Goal: Transaction & Acquisition: Purchase product/service

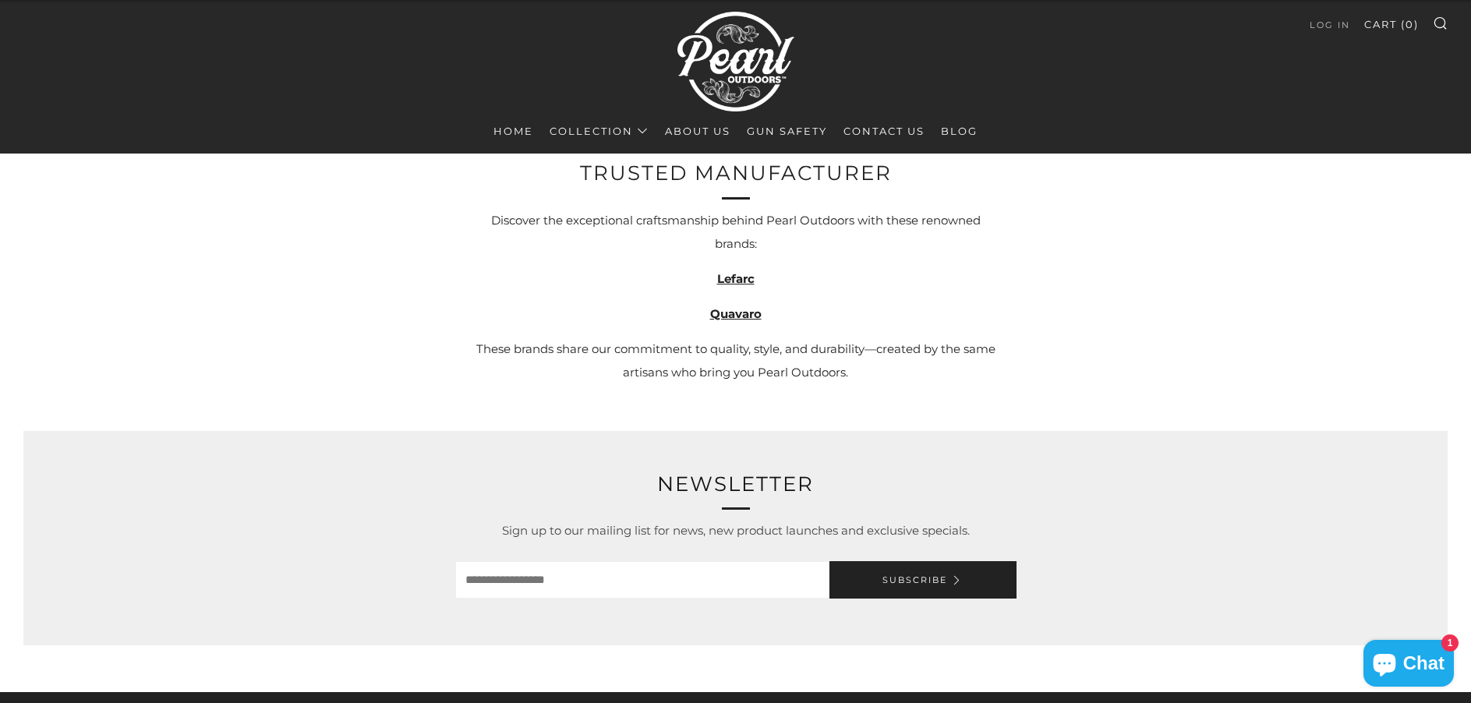
scroll to position [2260, 0]
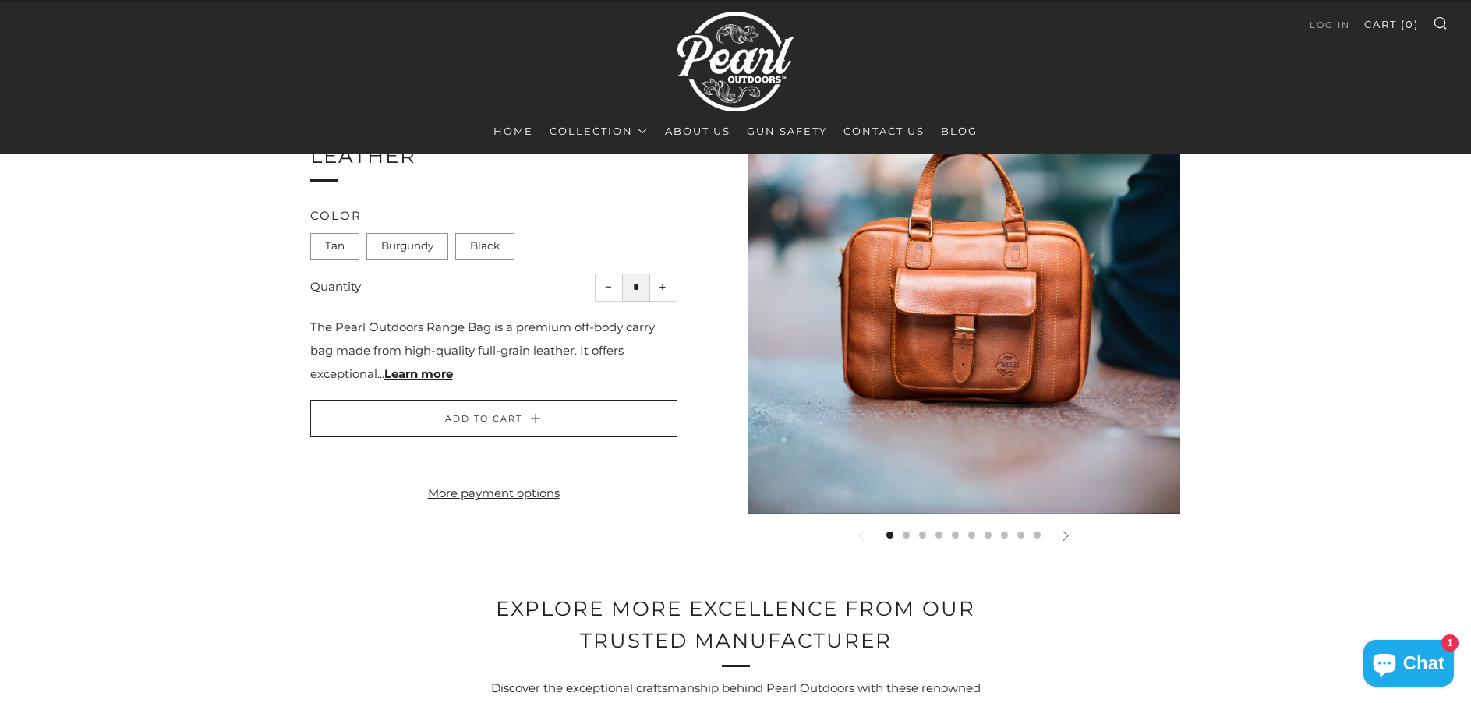
click at [1068, 533] on icon at bounding box center [1065, 535] width 11 height 11
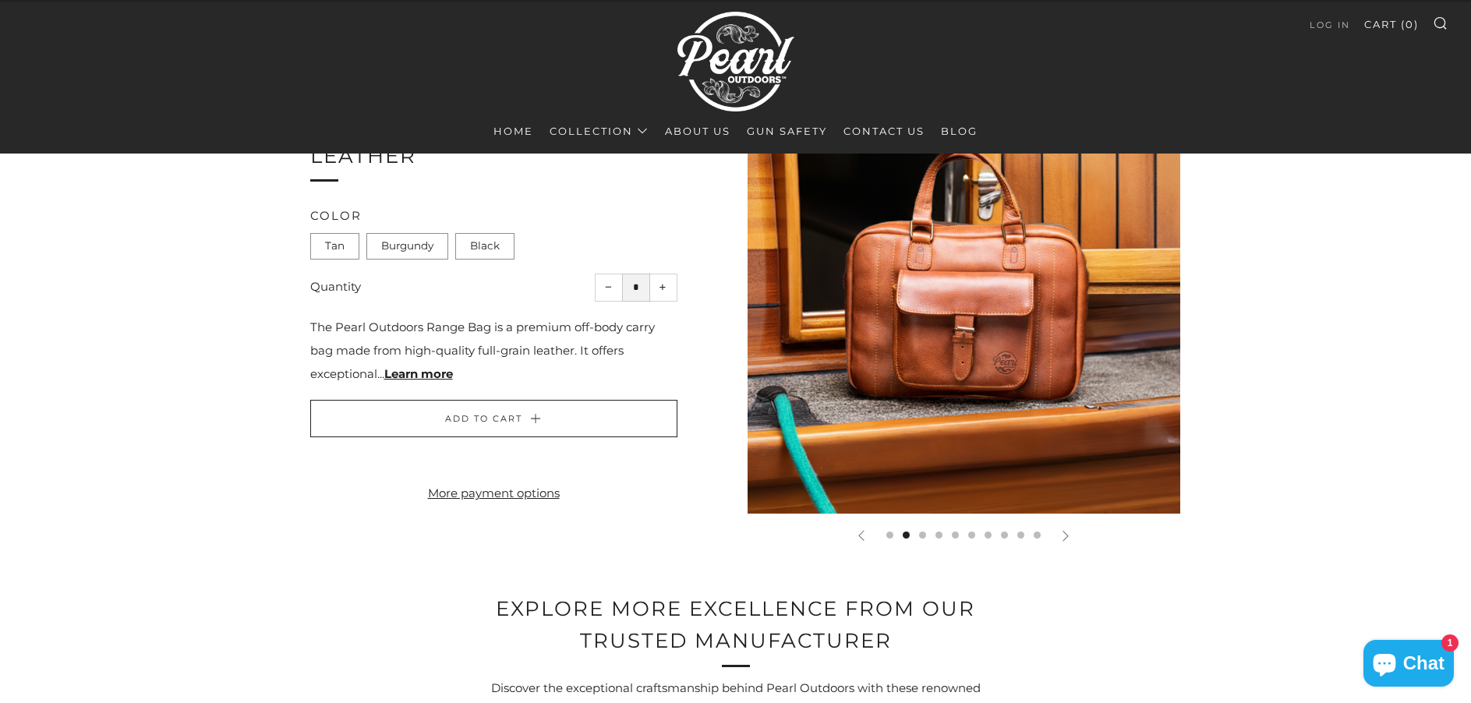
click at [1068, 533] on icon at bounding box center [1065, 535] width 11 height 11
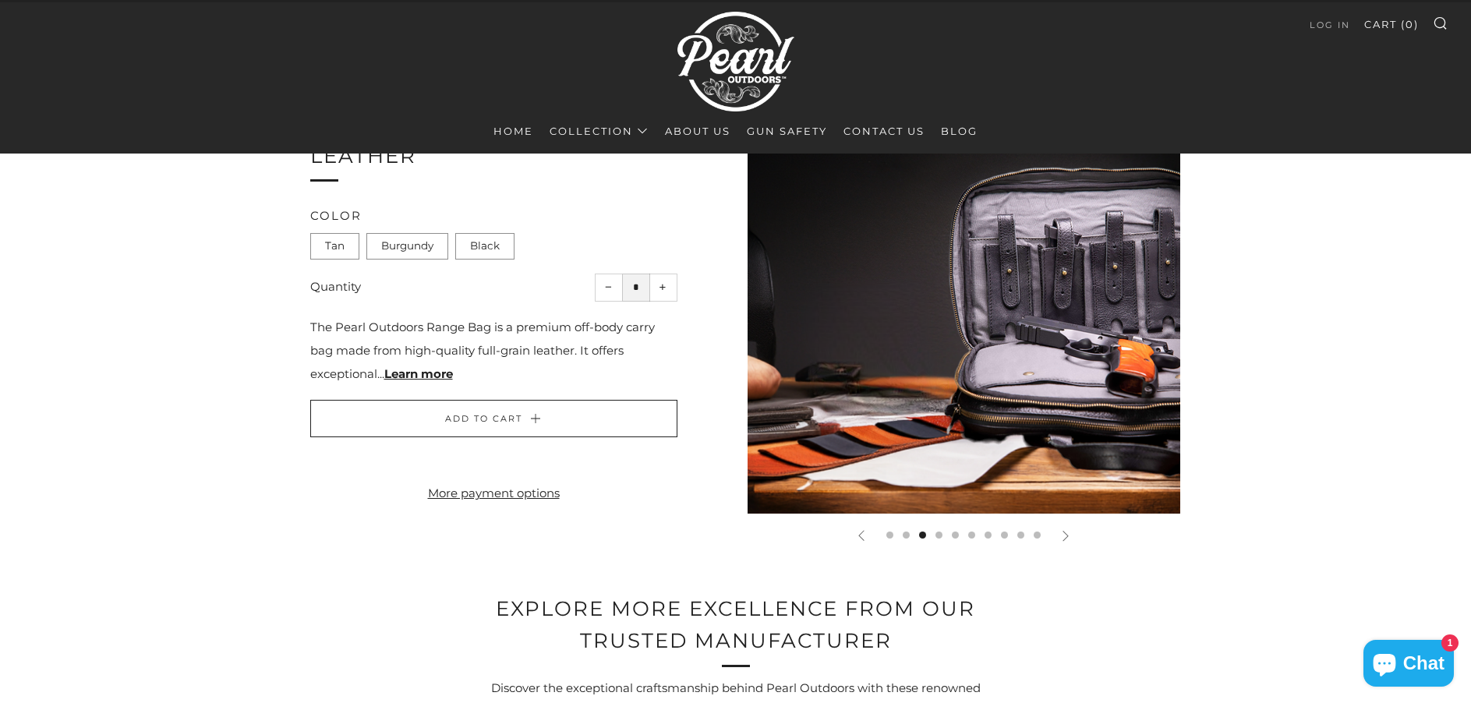
click at [1068, 533] on icon at bounding box center [1065, 535] width 11 height 11
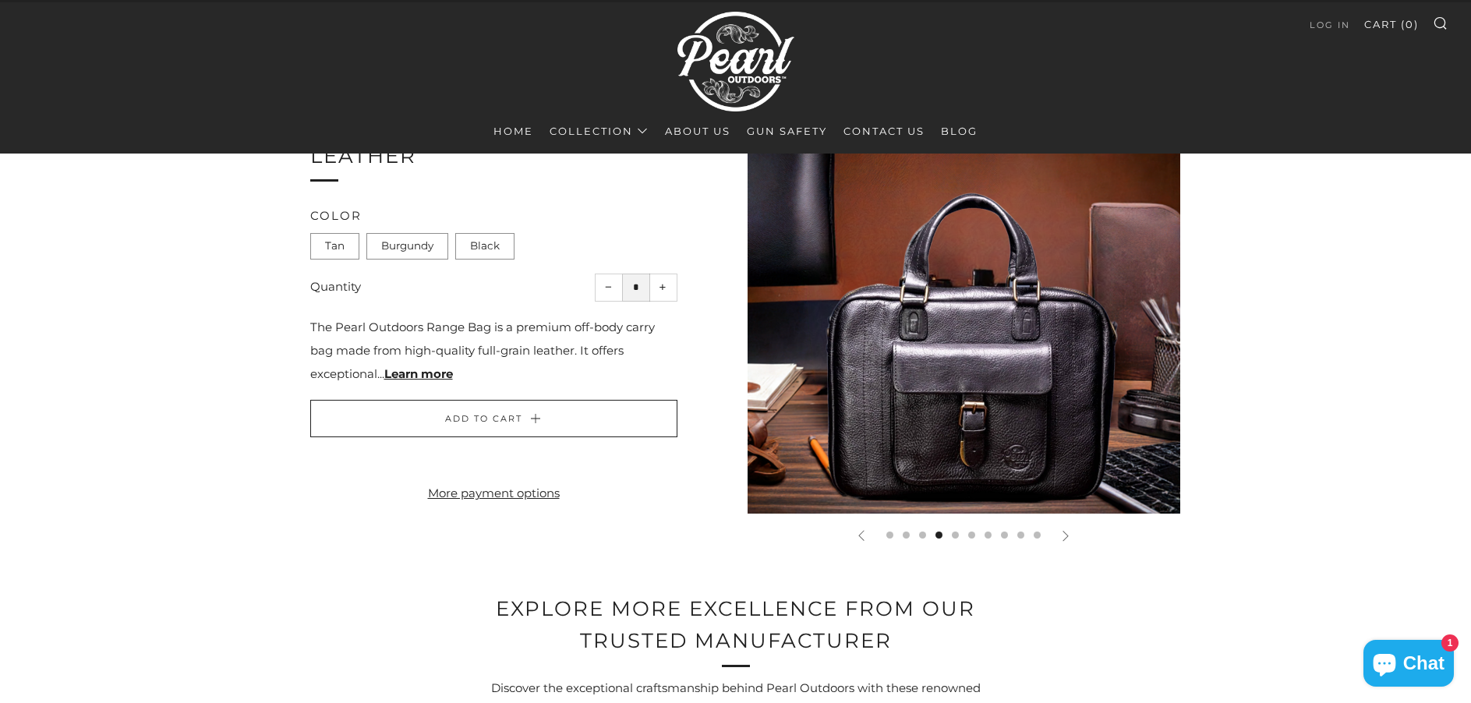
click at [1068, 533] on icon at bounding box center [1065, 535] width 11 height 11
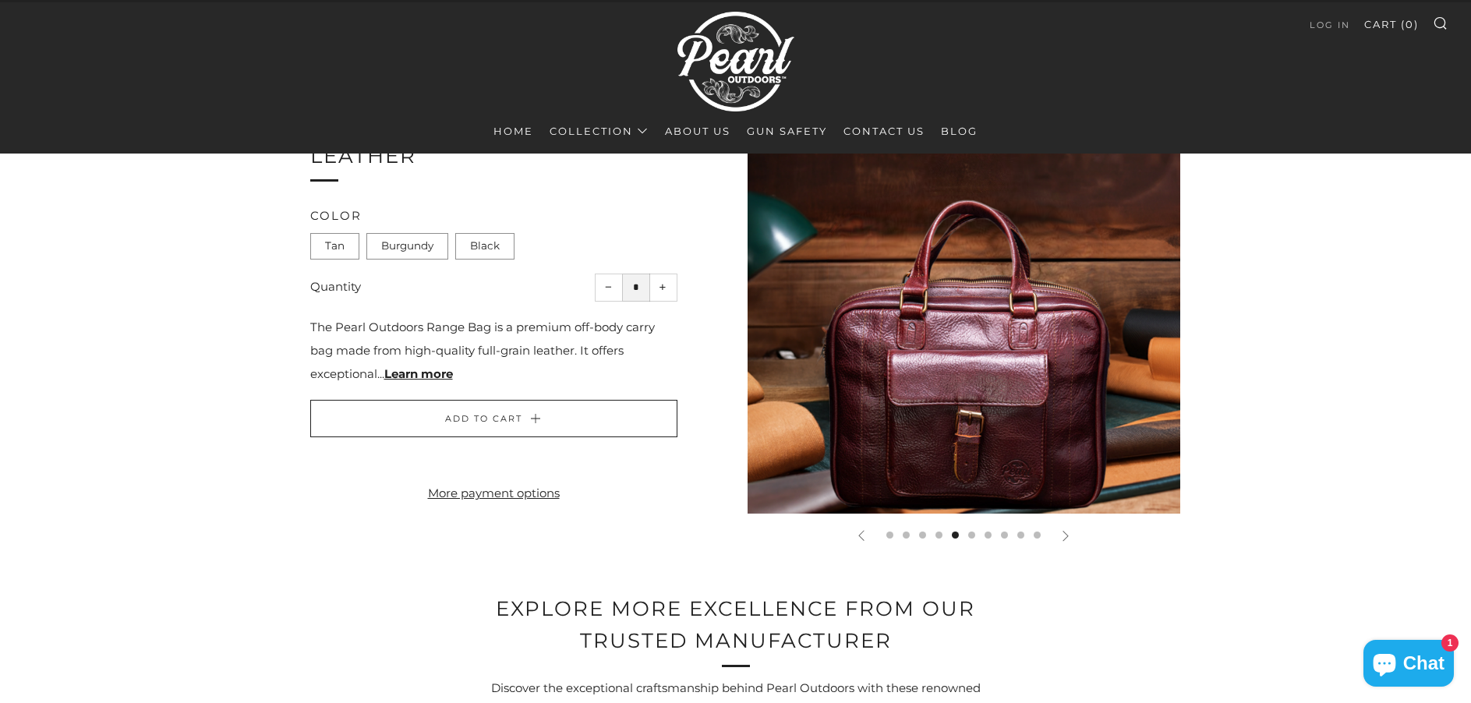
click at [1068, 533] on icon at bounding box center [1065, 535] width 11 height 11
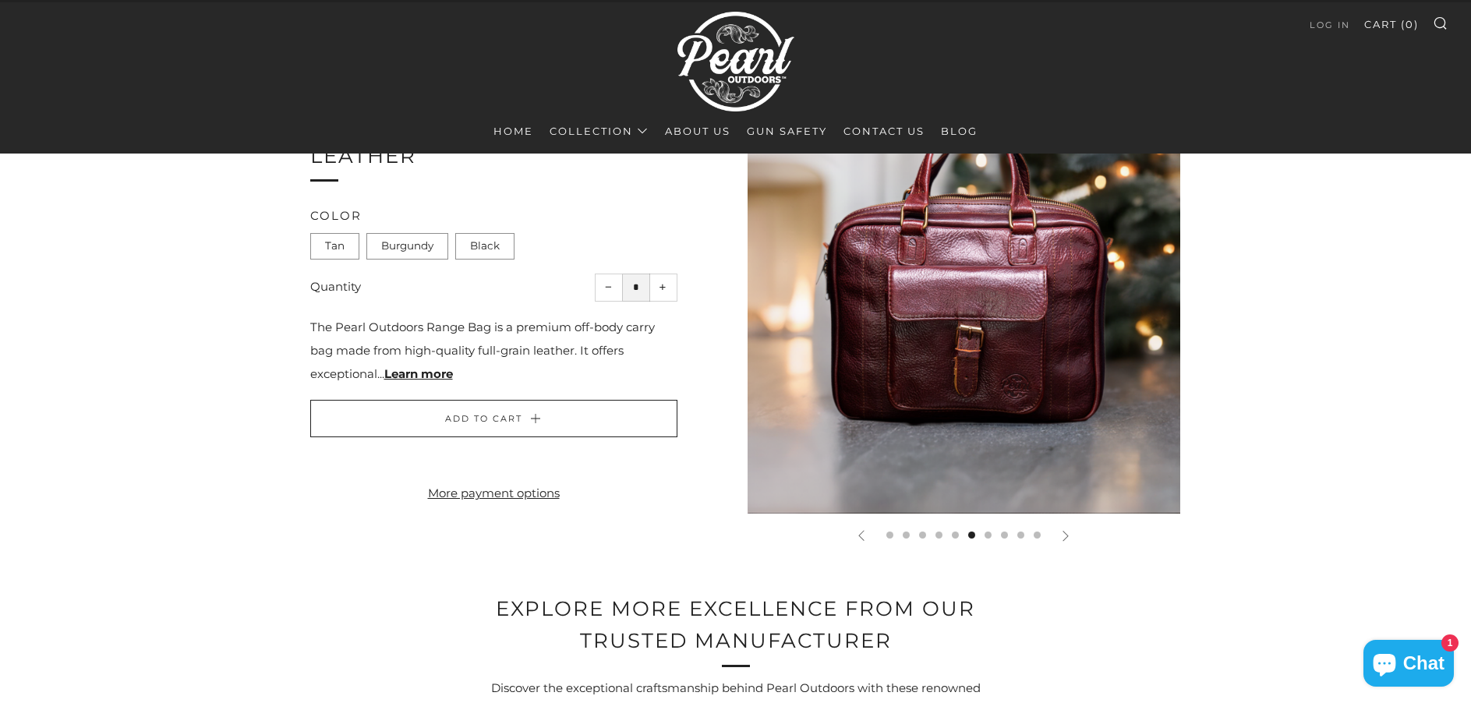
click at [1068, 533] on icon at bounding box center [1065, 535] width 11 height 11
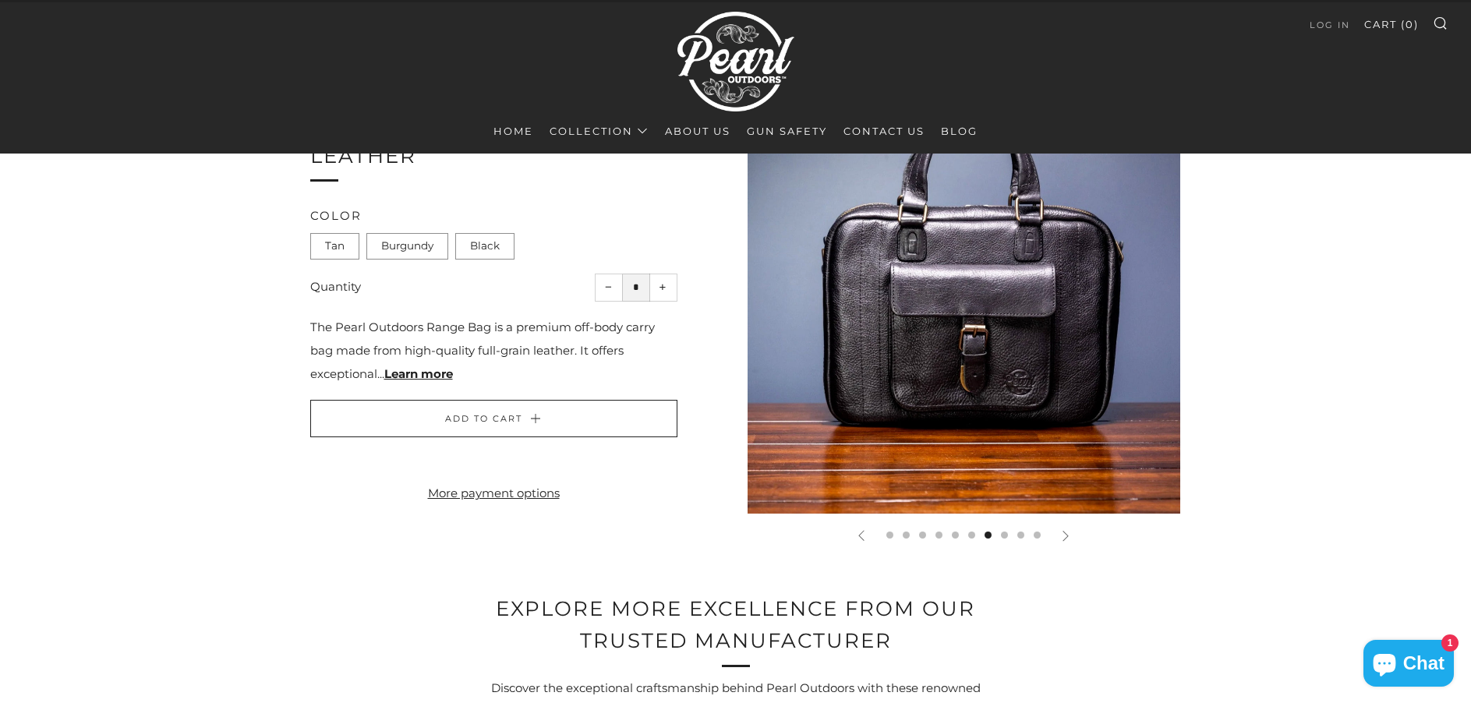
click at [1068, 533] on icon at bounding box center [1065, 535] width 11 height 11
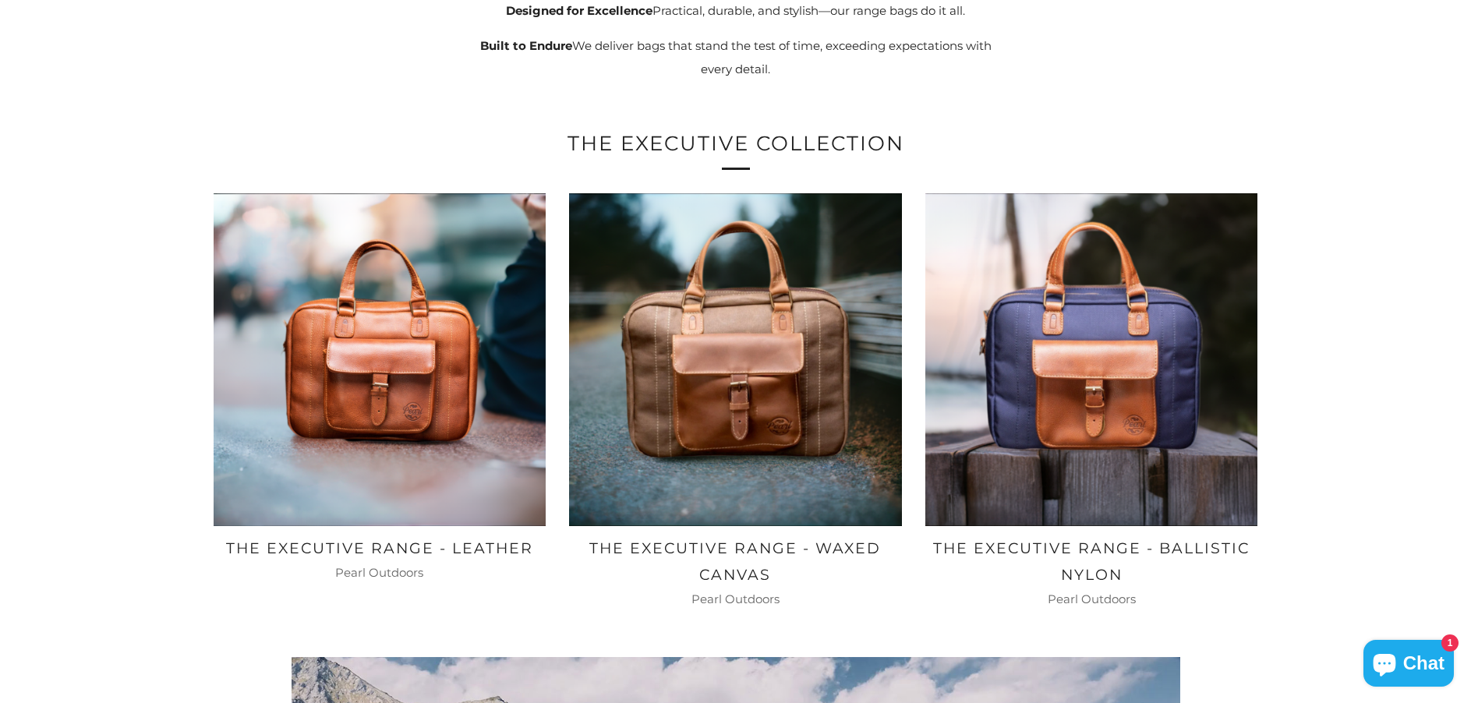
scroll to position [935, 0]
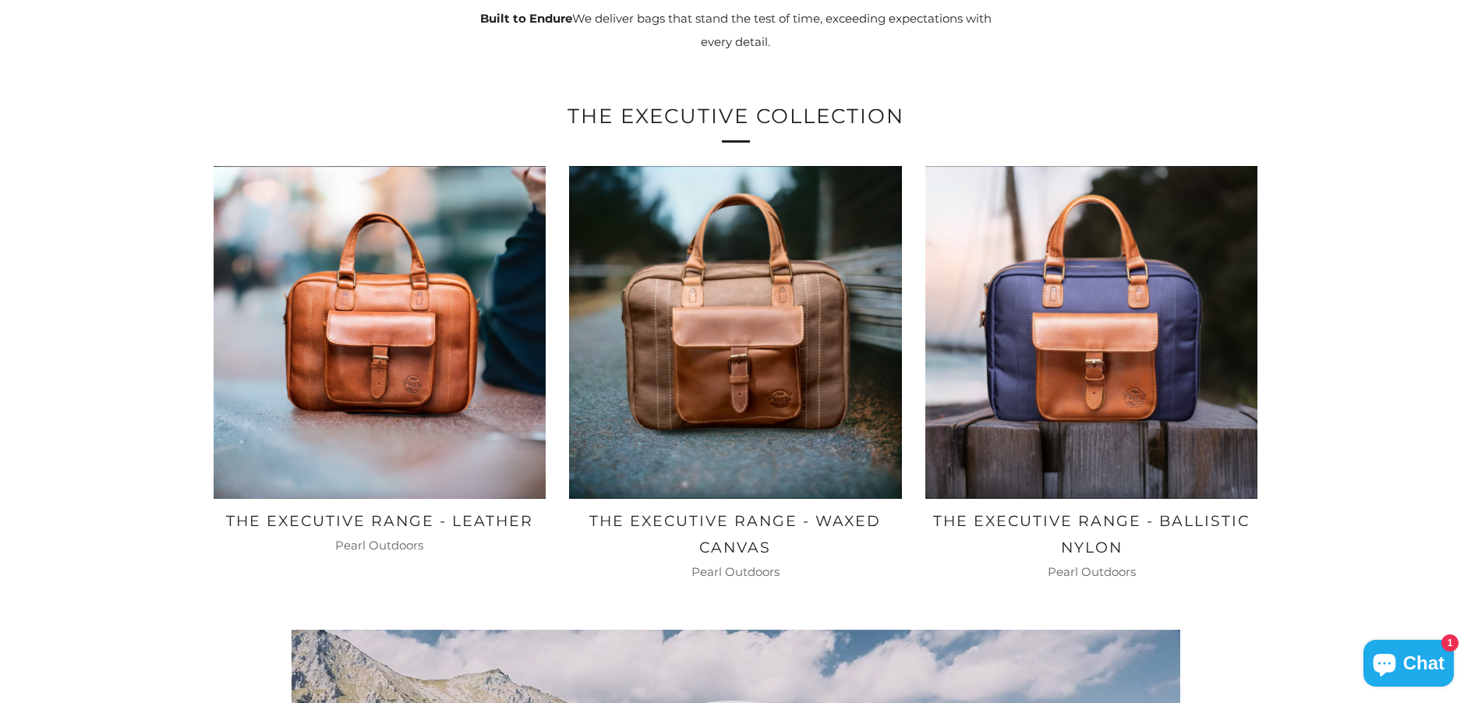
click at [394, 426] on img at bounding box center [380, 332] width 333 height 333
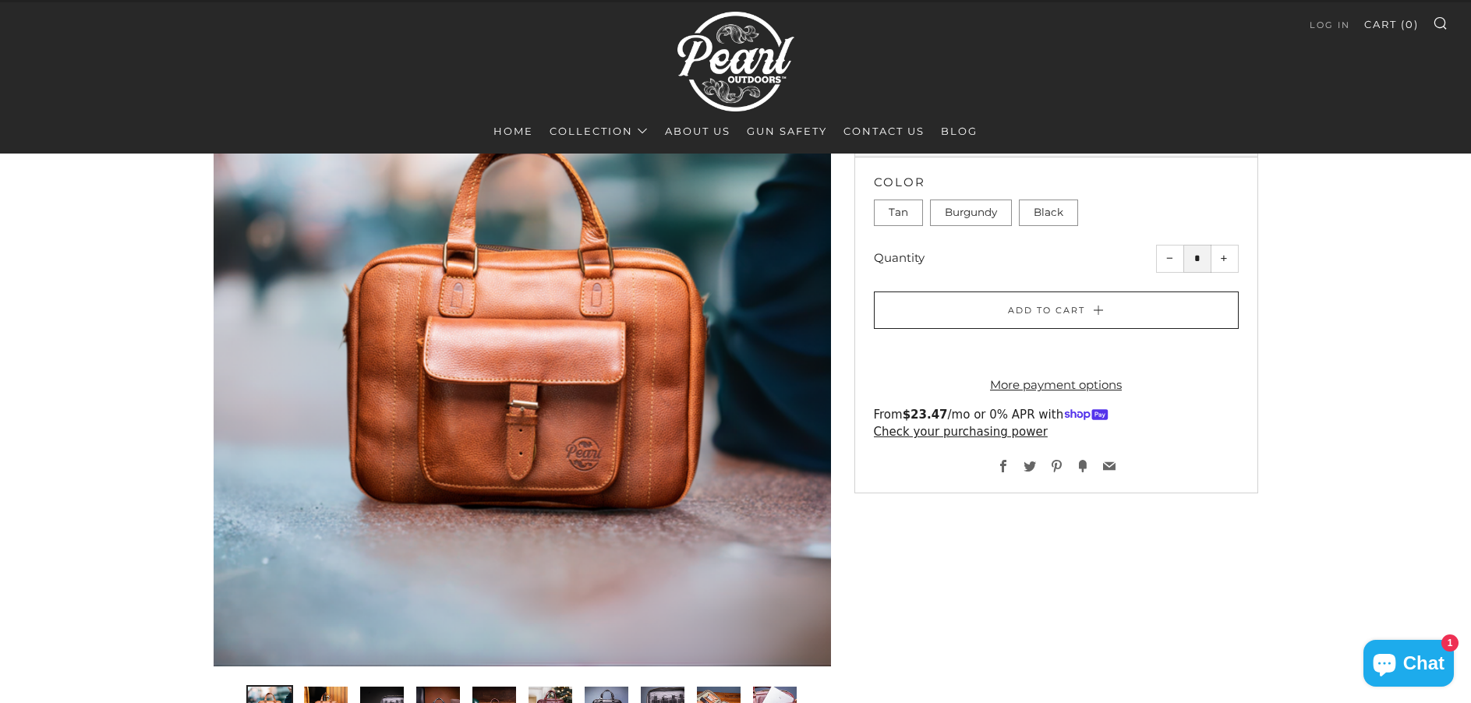
scroll to position [156, 0]
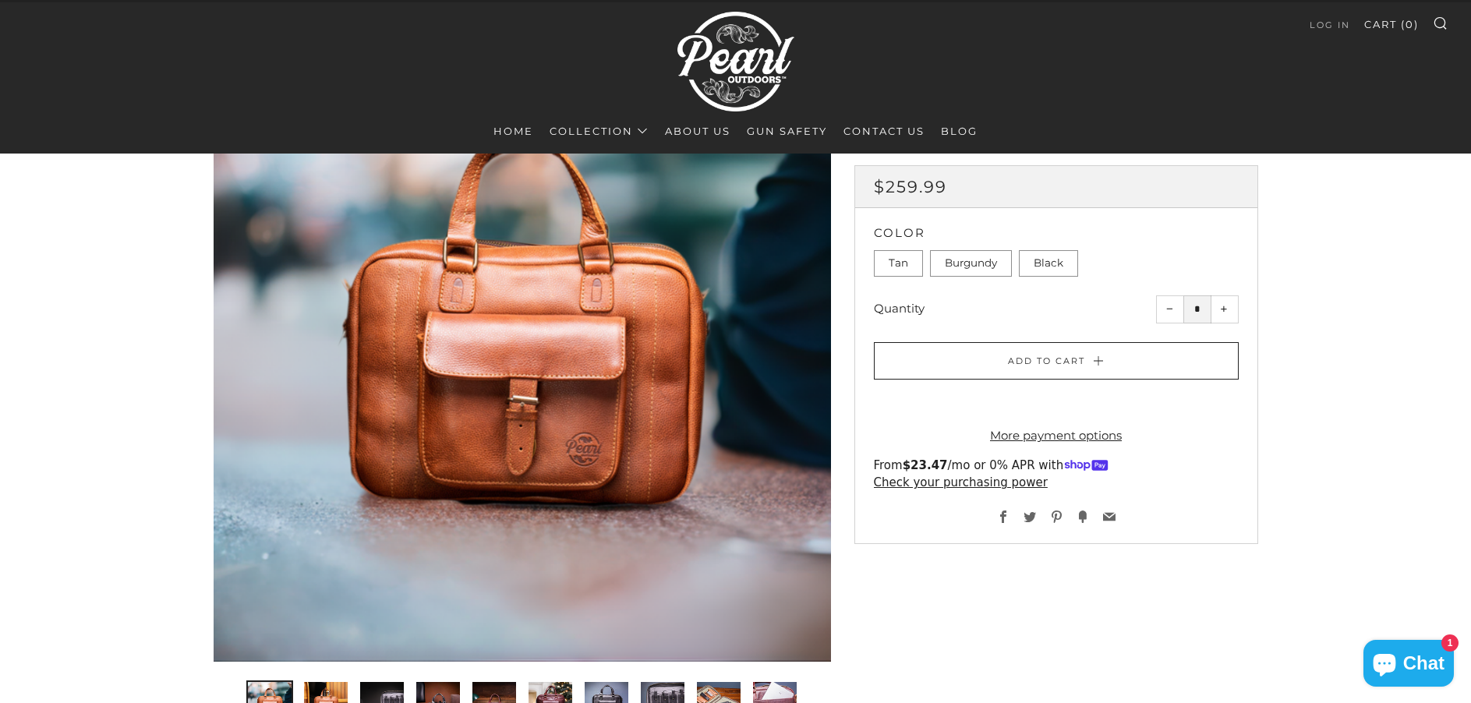
click at [974, 255] on label "Burgundy" at bounding box center [971, 263] width 82 height 27
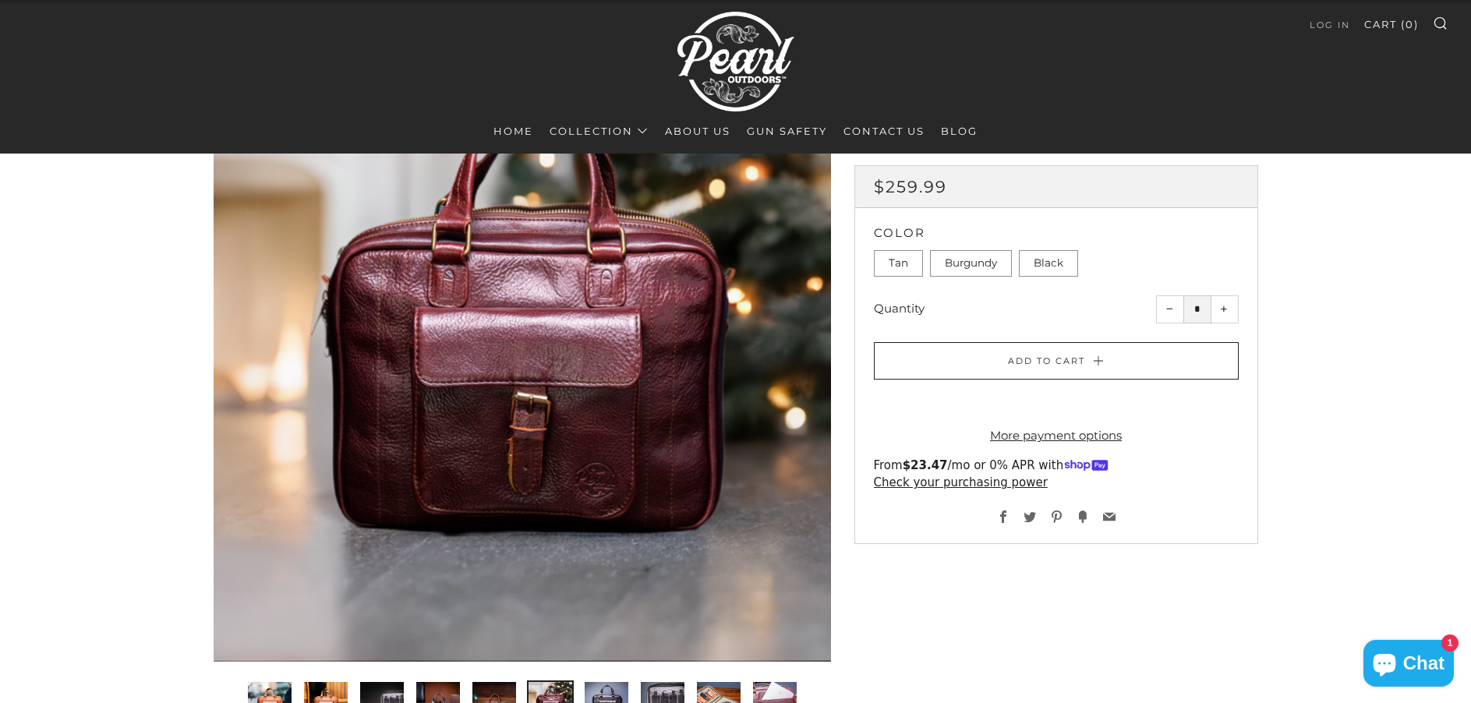
click at [1032, 263] on label "Black" at bounding box center [1048, 263] width 59 height 27
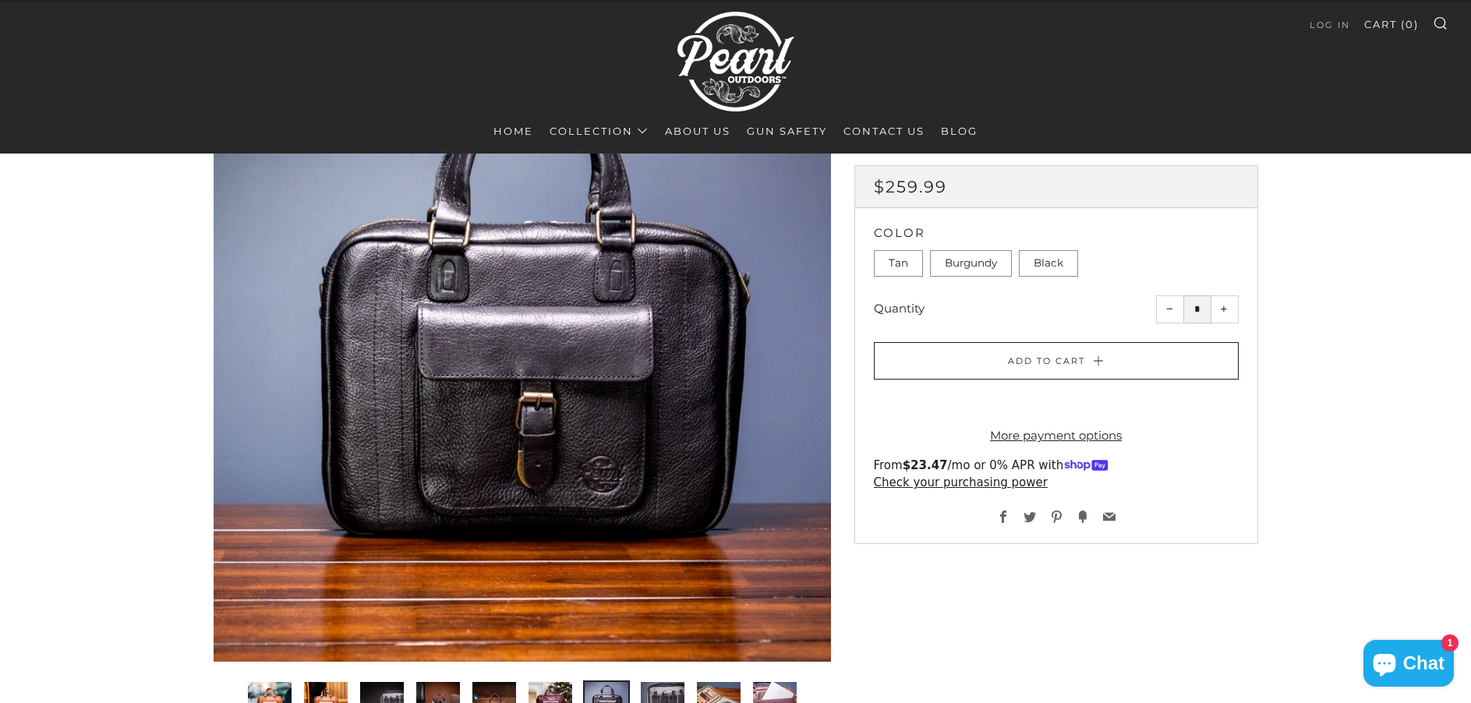
click at [868, 268] on div "Color Tan [GEOGRAPHIC_DATA] Black Color *** ******** *****" at bounding box center [1056, 252] width 402 height 50
click at [890, 258] on label "Tan" at bounding box center [898, 263] width 49 height 27
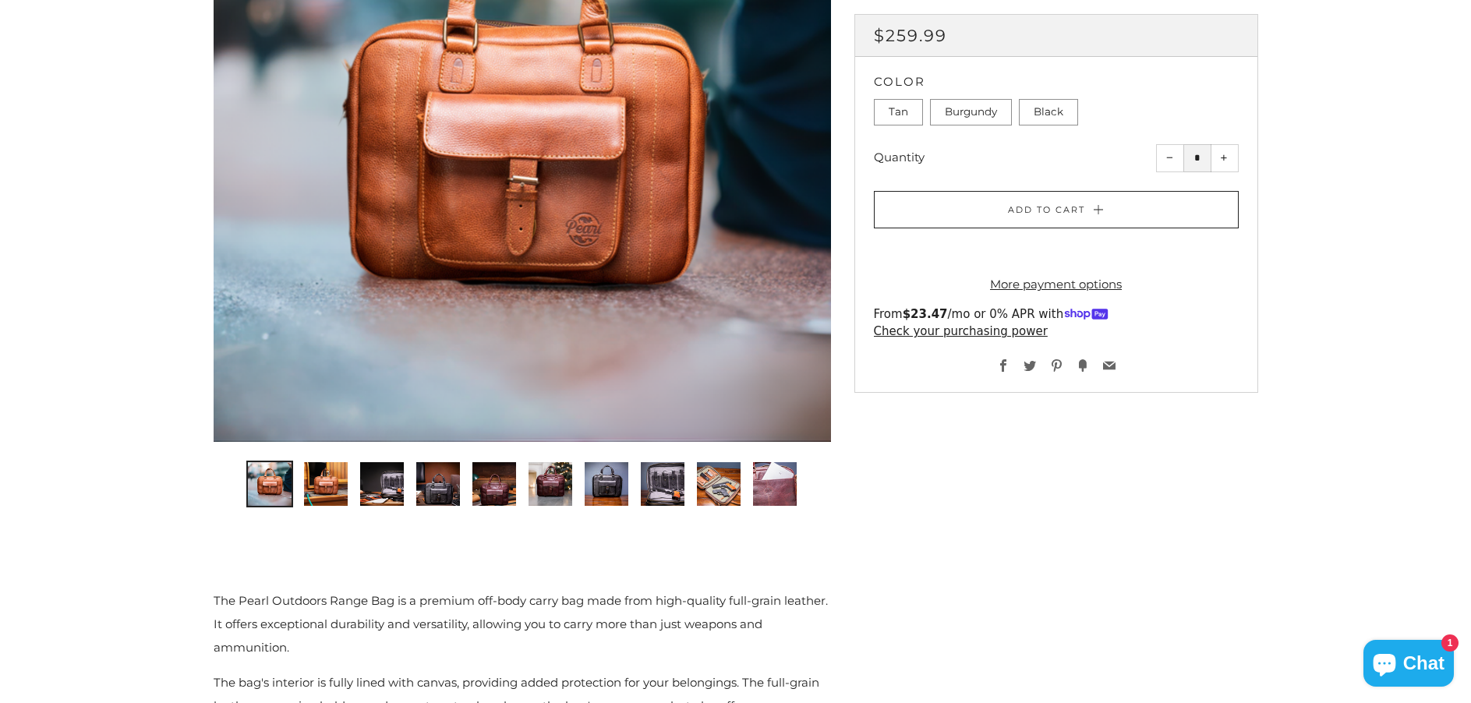
scroll to position [468, 0]
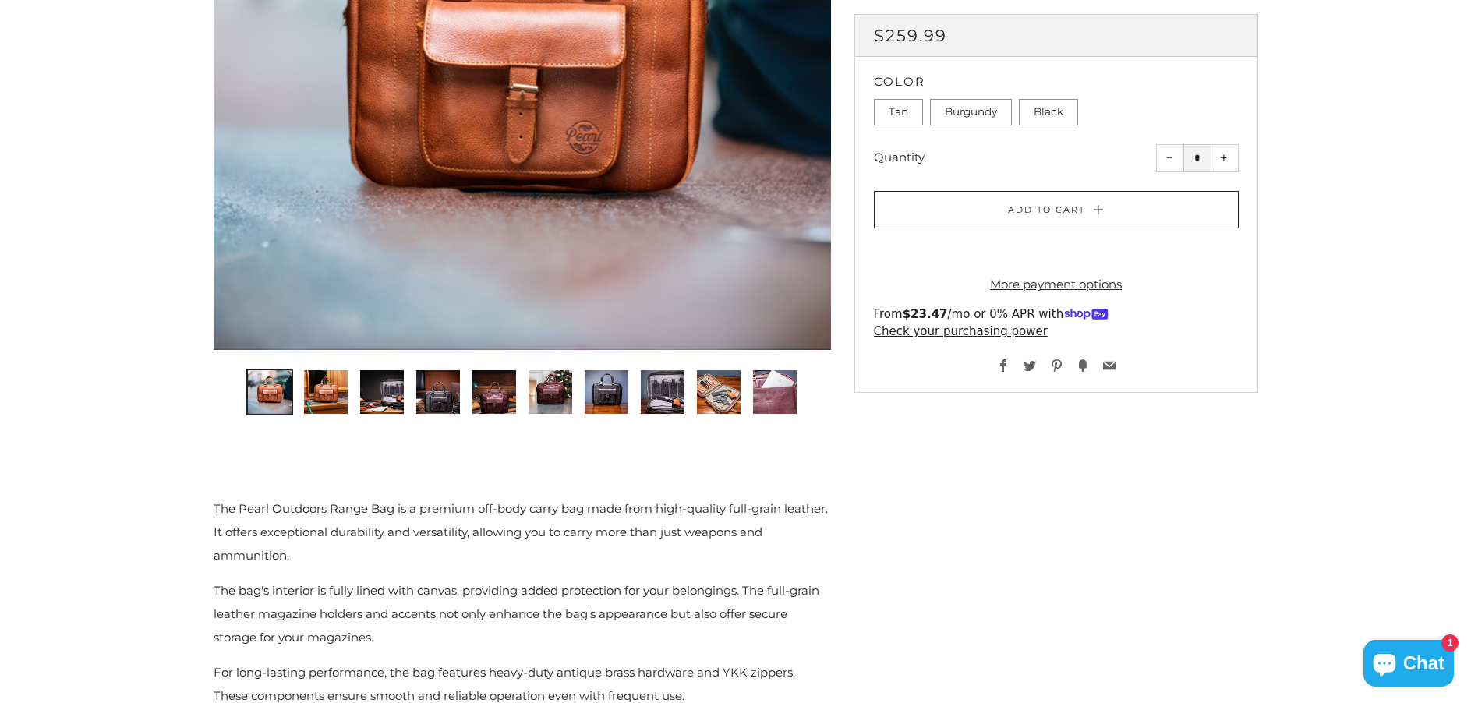
click at [330, 400] on img "2 of 10" at bounding box center [326, 392] width 44 height 44
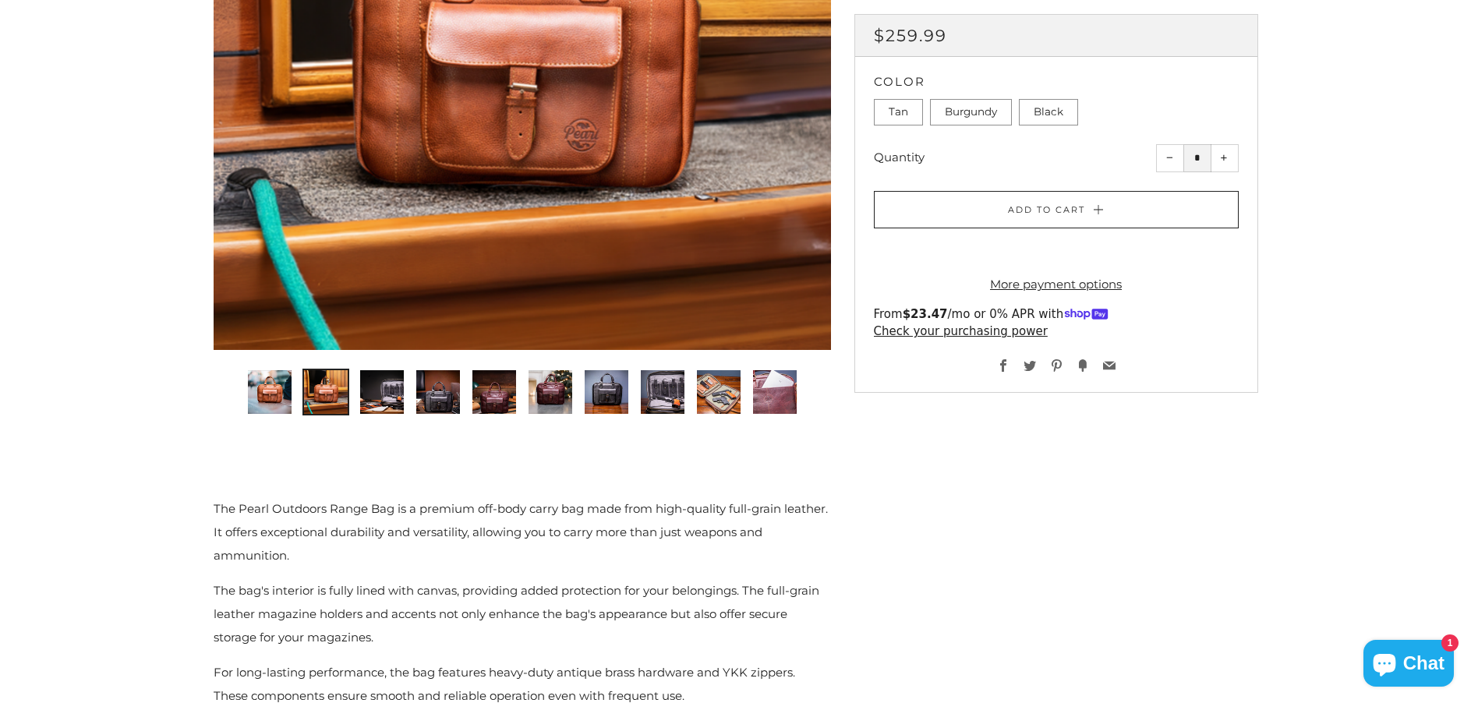
click at [383, 391] on img "3 of 10" at bounding box center [382, 392] width 44 height 44
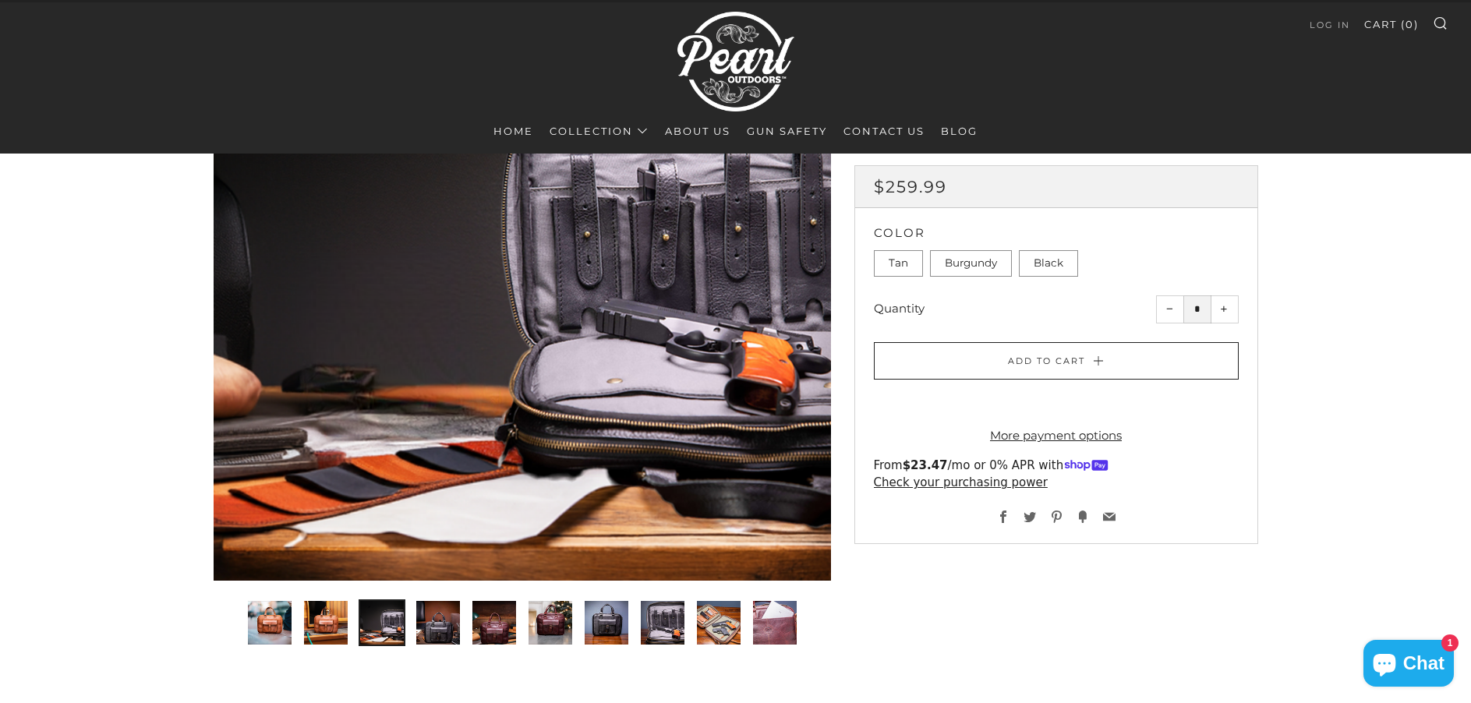
scroll to position [234, 0]
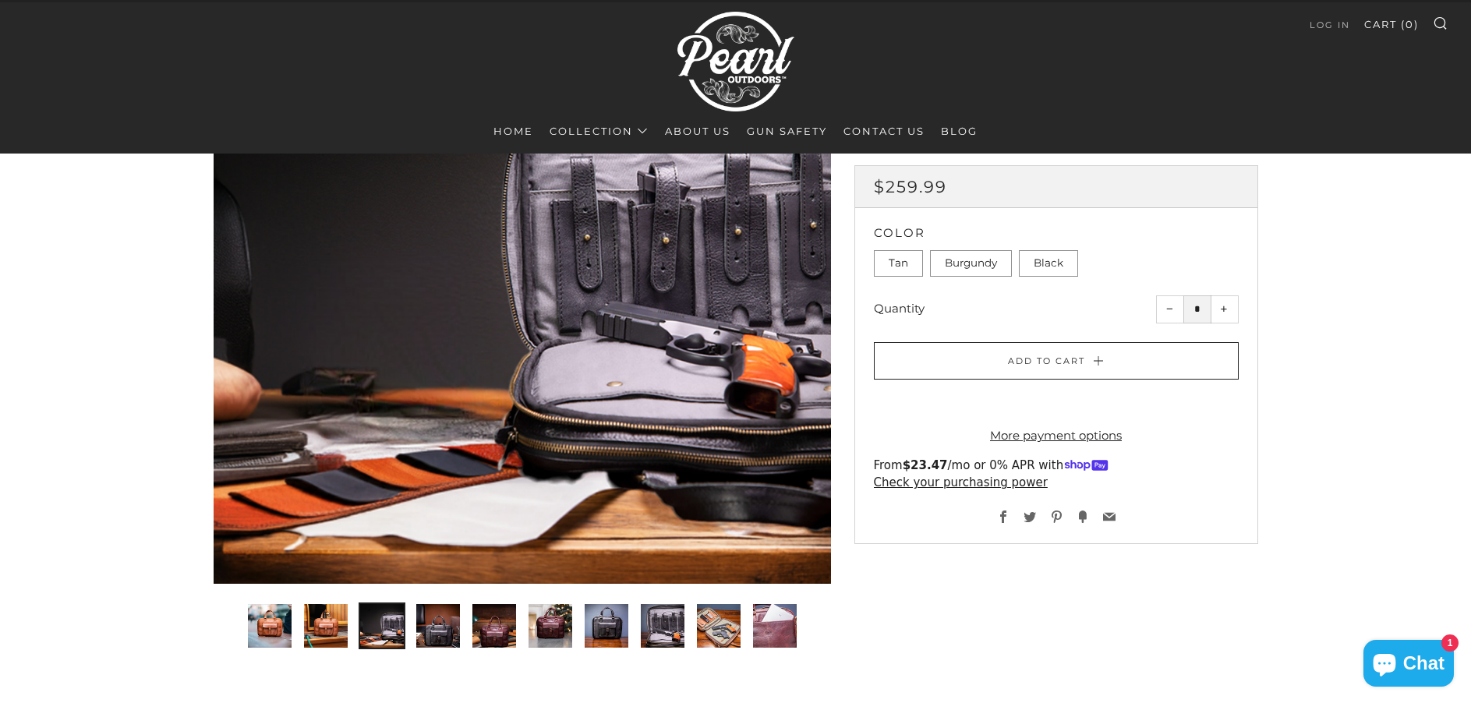
click at [440, 626] on img "4 of 10" at bounding box center [438, 626] width 44 height 44
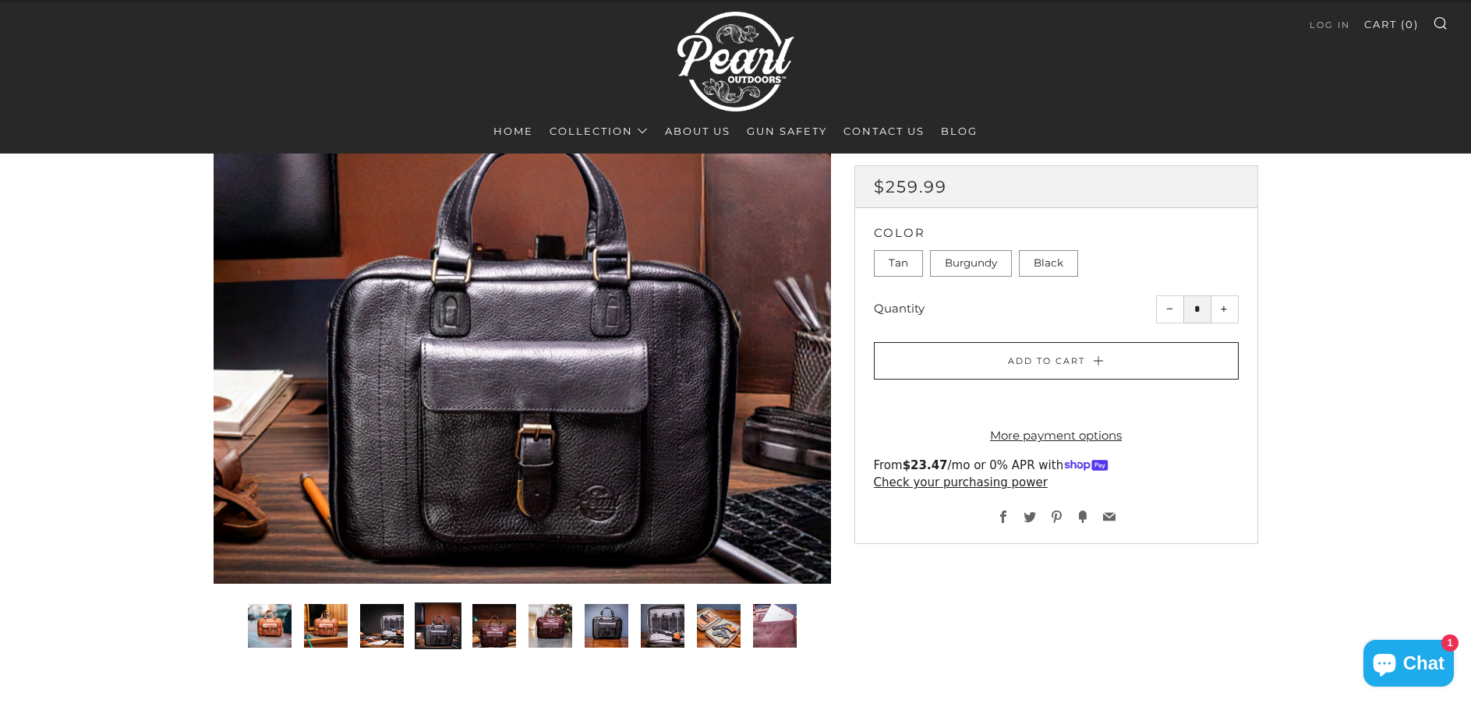
click at [492, 624] on img "5 of 10" at bounding box center [494, 626] width 44 height 44
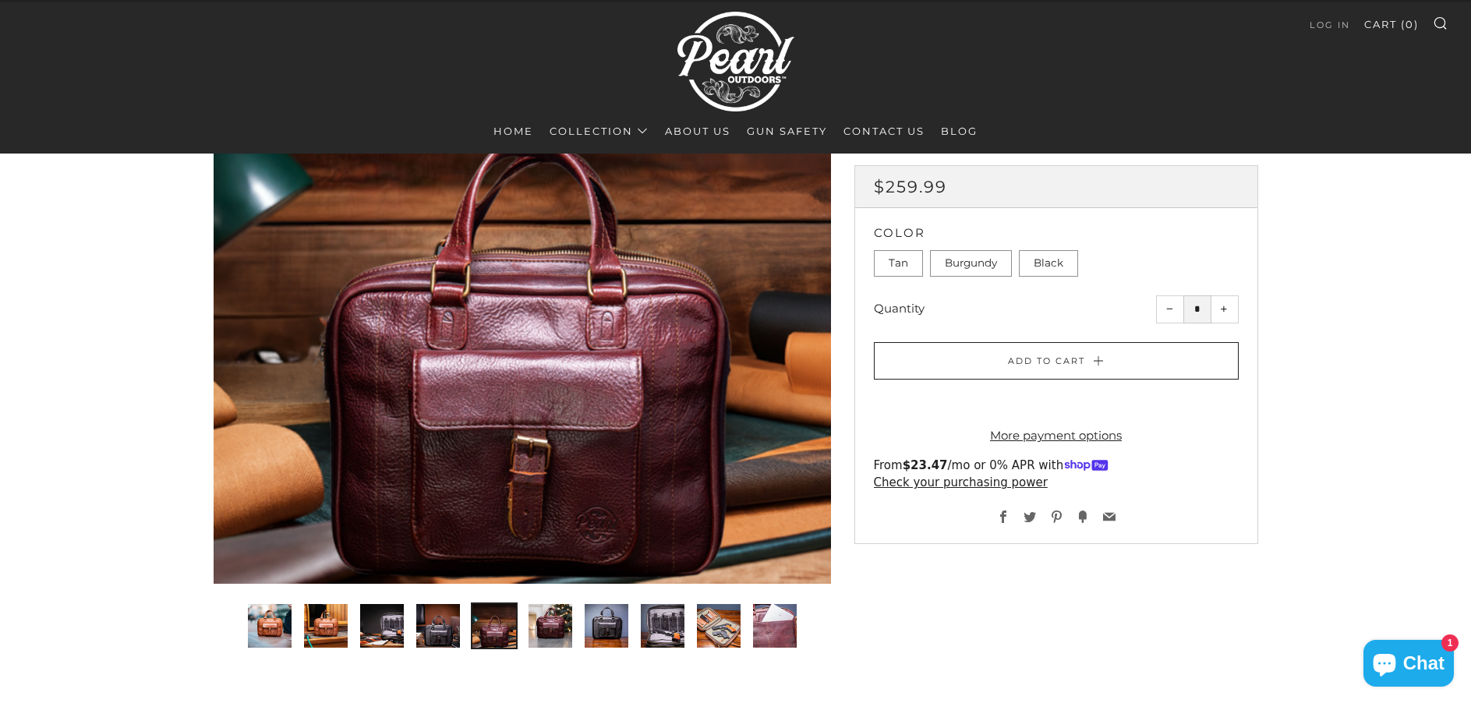
click at [556, 624] on img "6 of 10" at bounding box center [550, 626] width 44 height 44
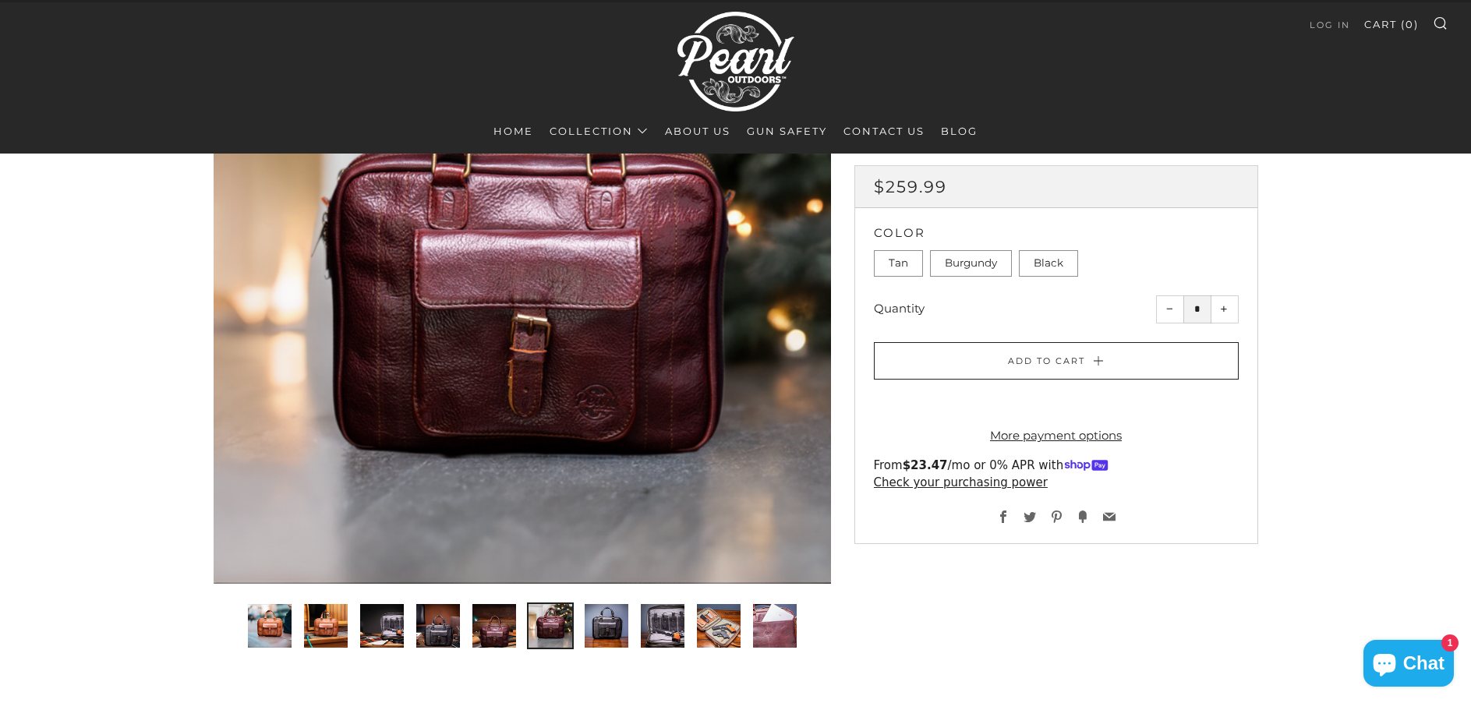
click at [603, 624] on img "7 of 10" at bounding box center [607, 626] width 44 height 44
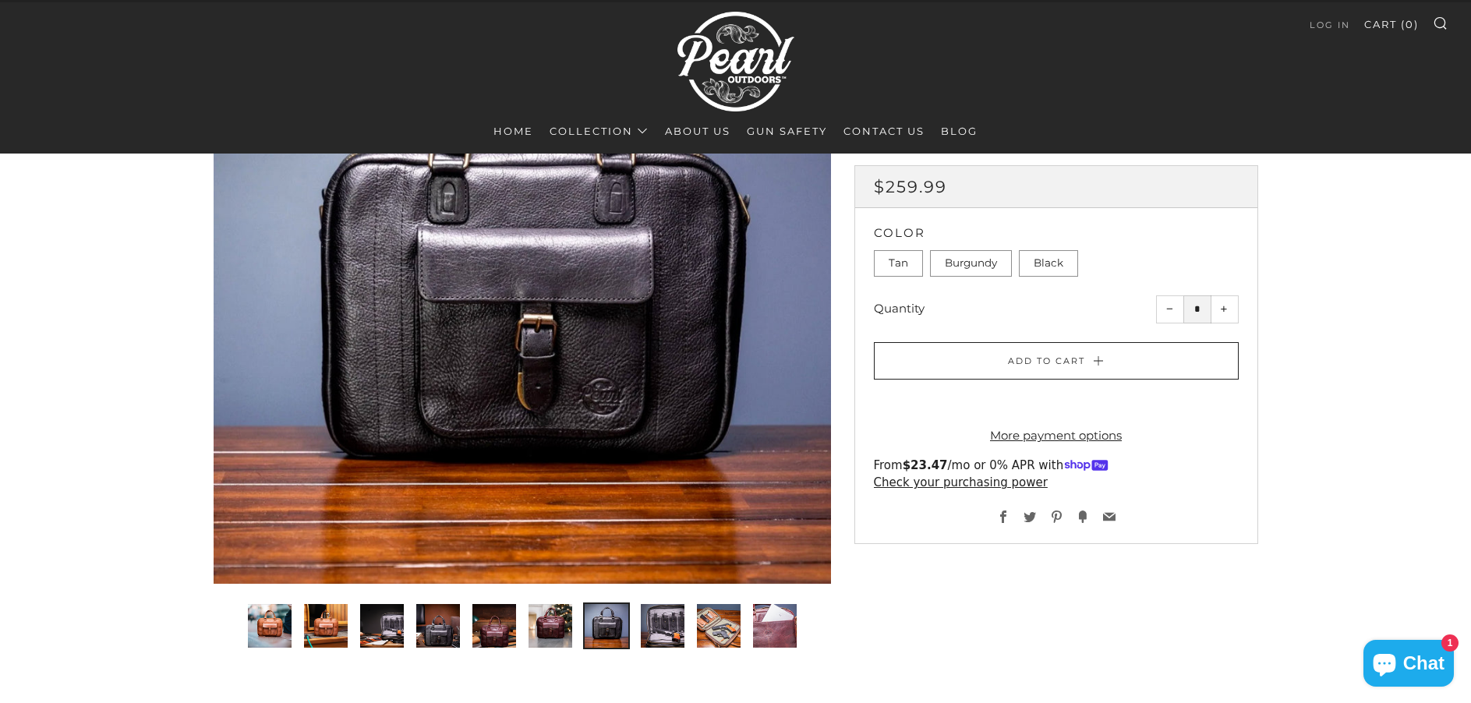
click at [666, 624] on img "8 of 10" at bounding box center [663, 626] width 44 height 44
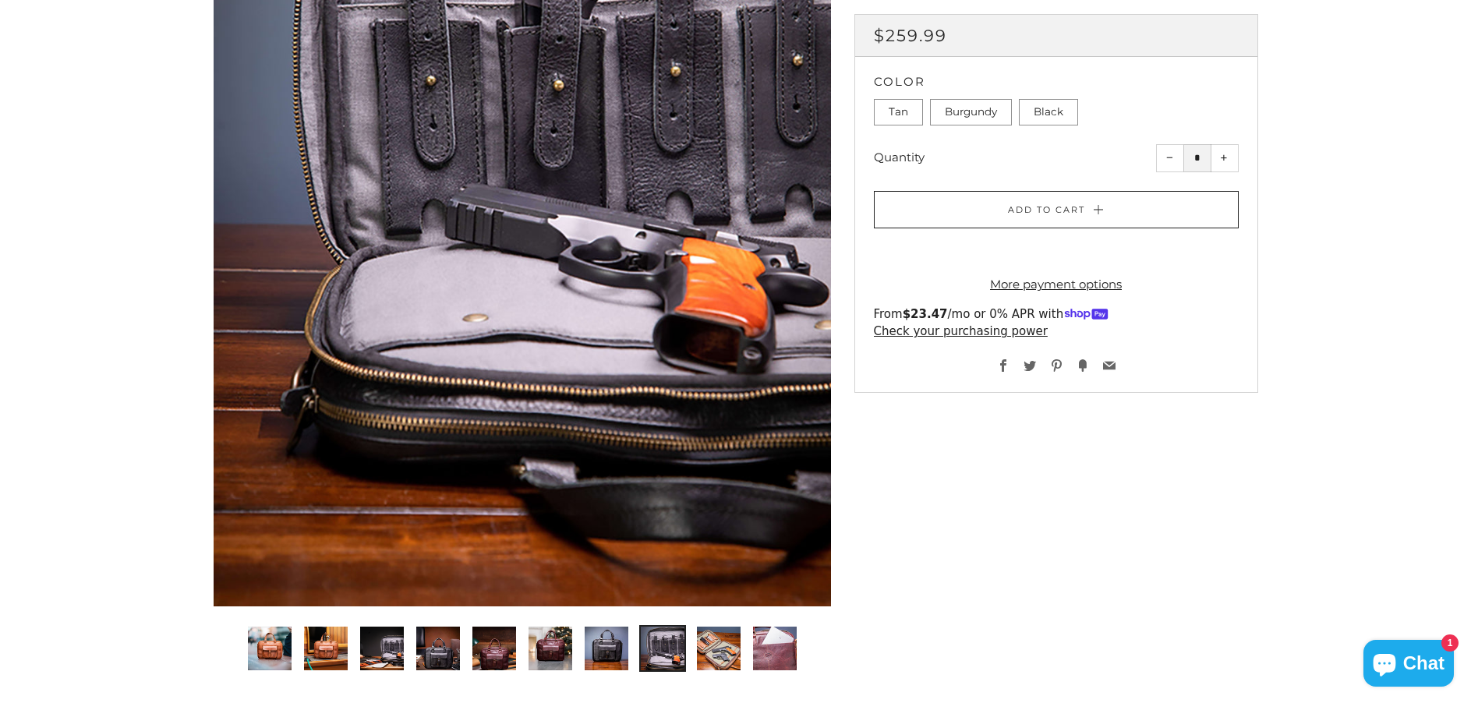
scroll to position [546, 0]
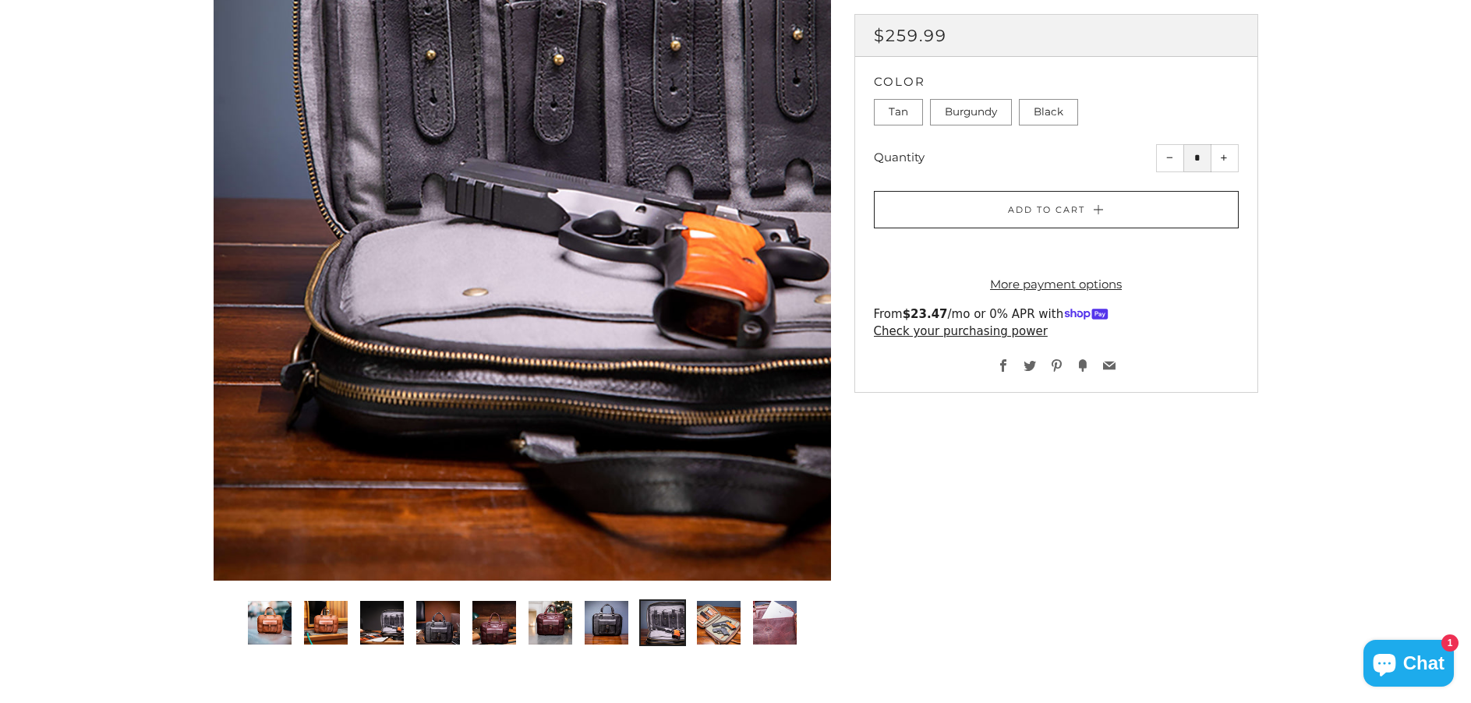
click at [735, 621] on img "9 of 10" at bounding box center [719, 623] width 44 height 44
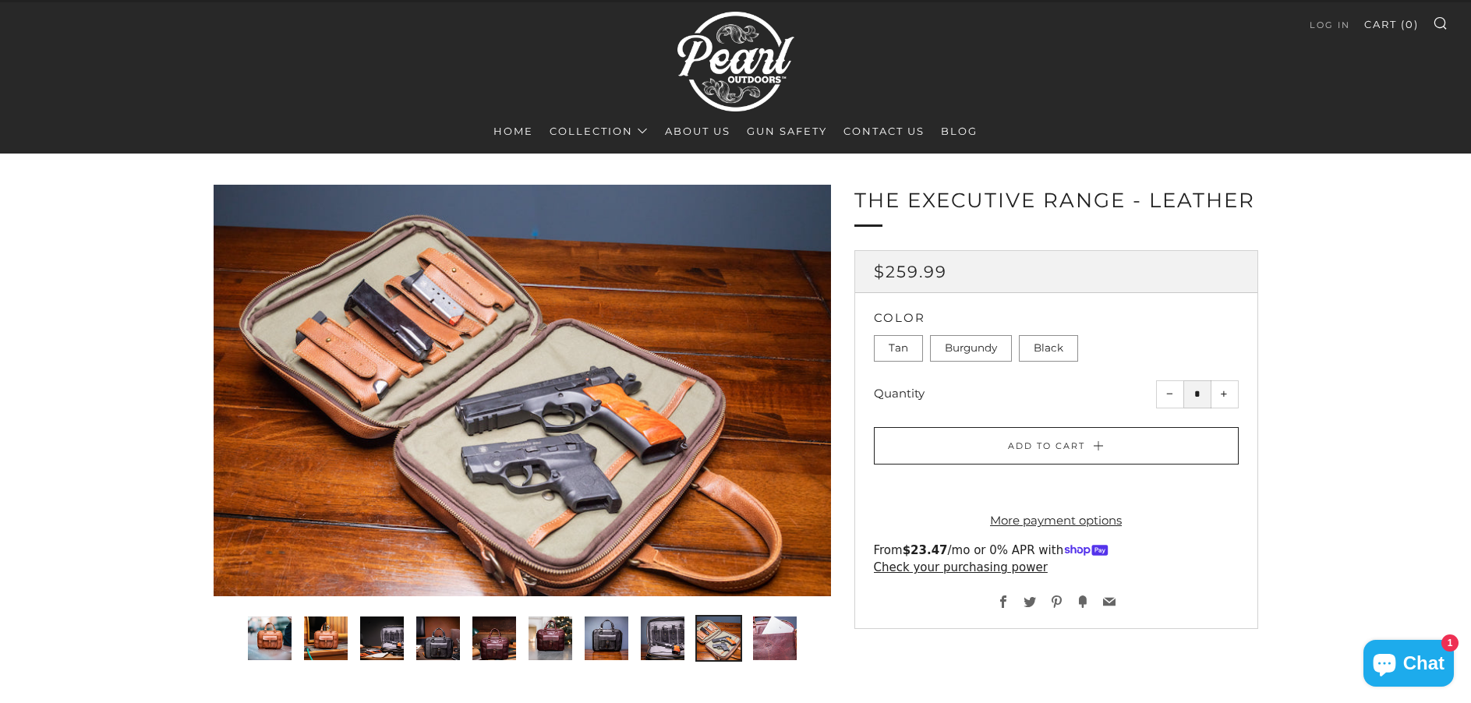
scroll to position [0, 0]
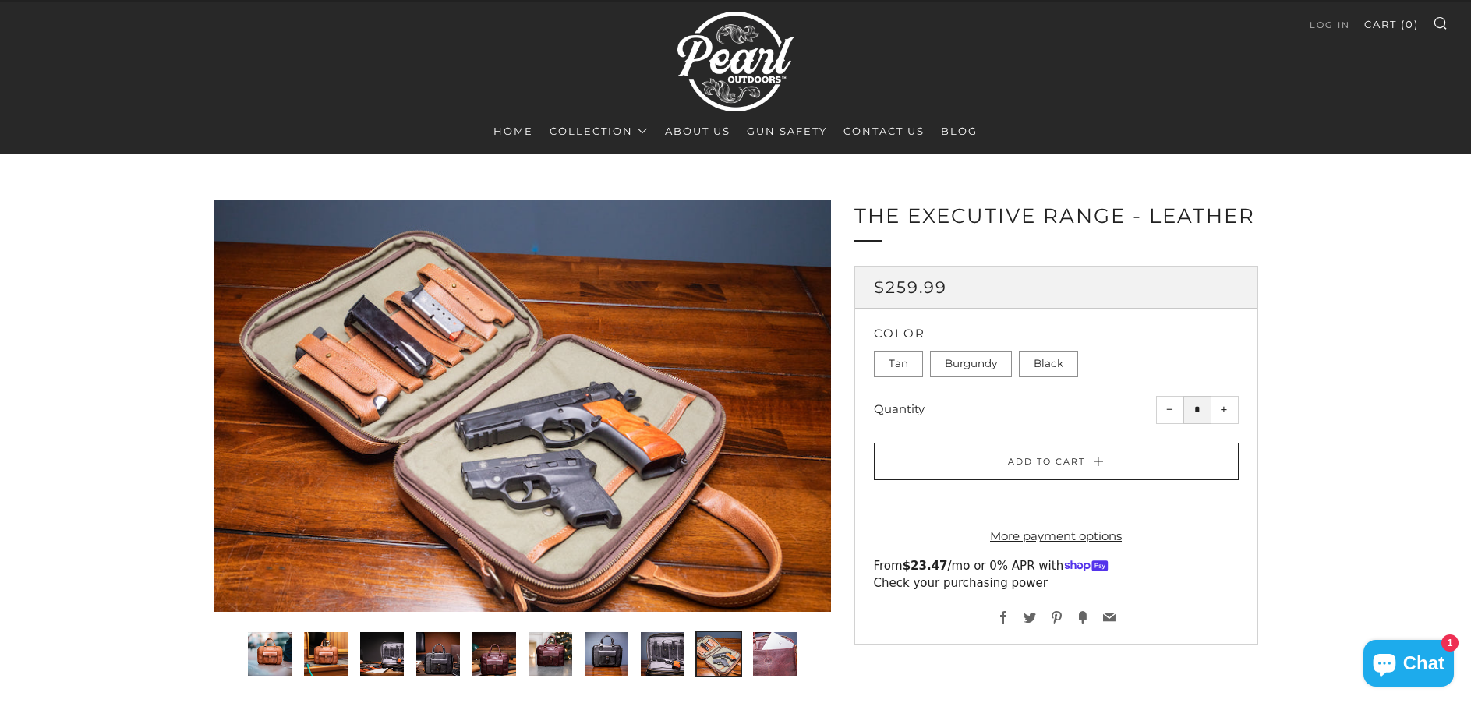
click at [659, 666] on img "8 of 10" at bounding box center [663, 654] width 44 height 44
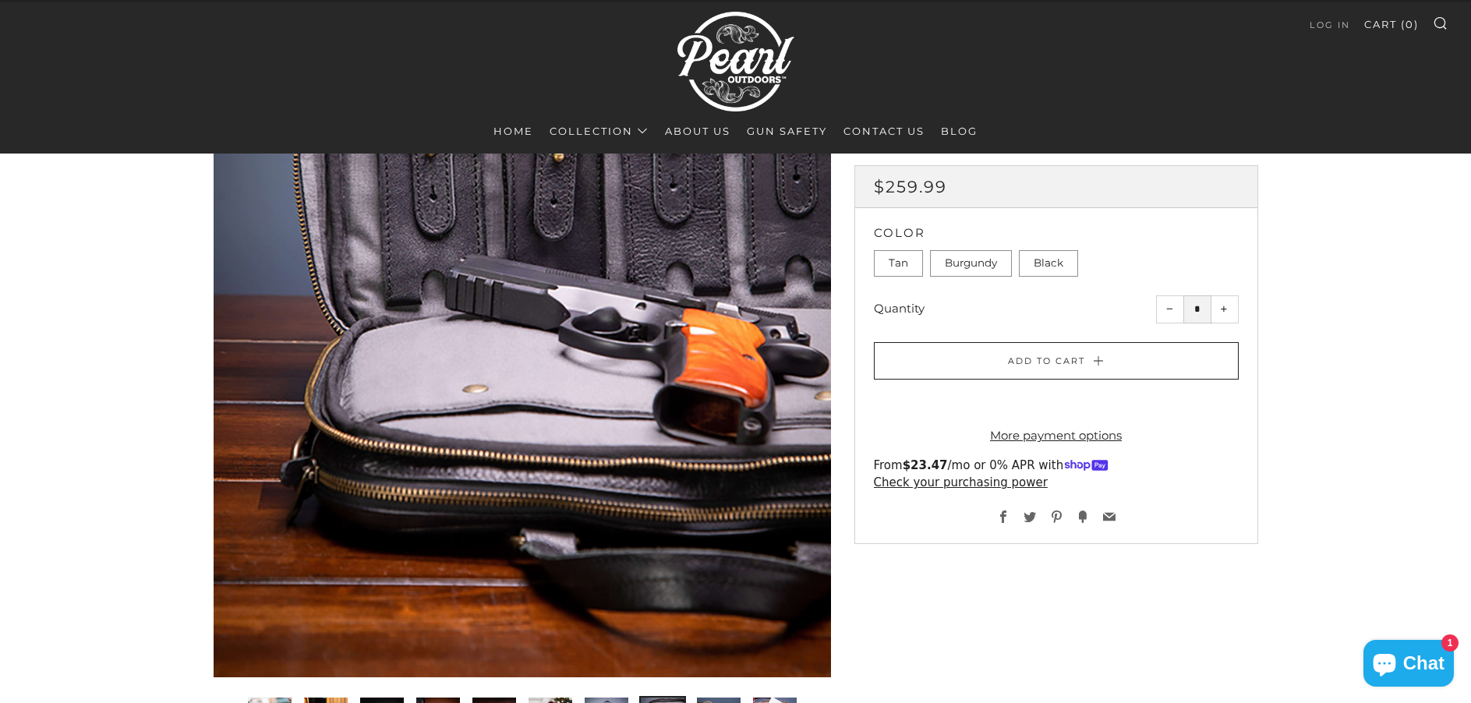
scroll to position [468, 0]
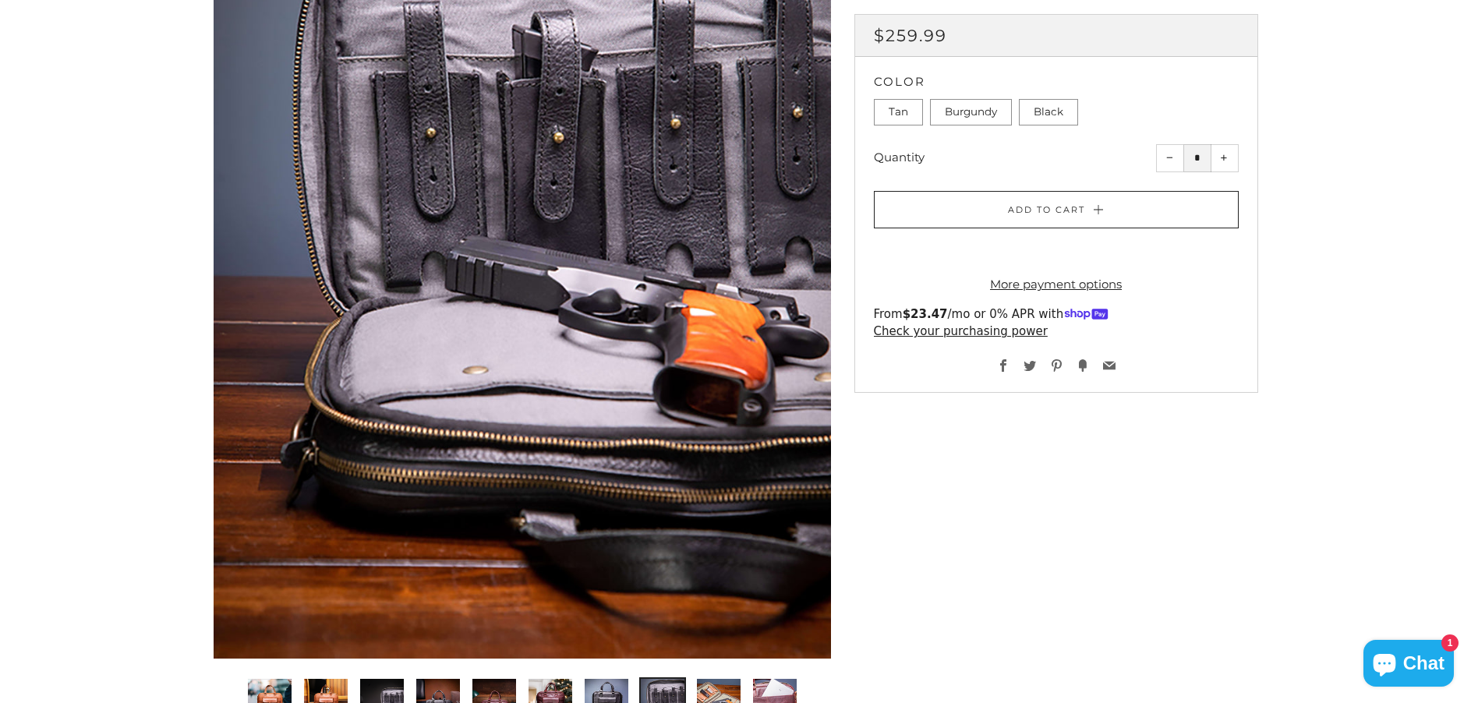
click at [773, 683] on img "10 of 10" at bounding box center [775, 701] width 44 height 44
